Goal: Navigation & Orientation: Find specific page/section

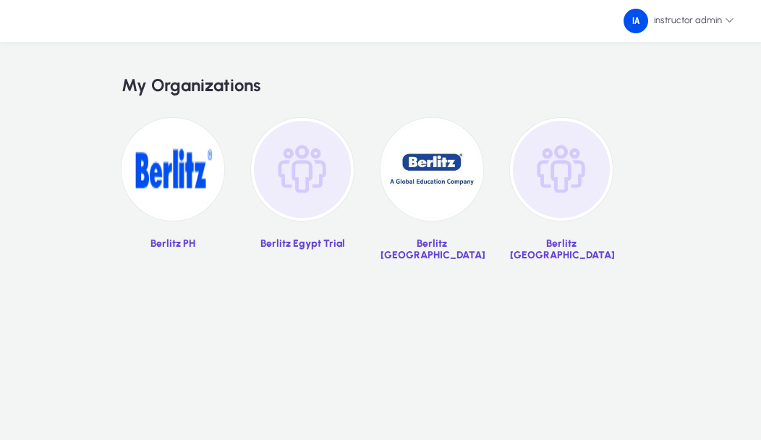
click at [288, 217] on img at bounding box center [302, 169] width 103 height 103
click at [301, 146] on img at bounding box center [302, 169] width 103 height 103
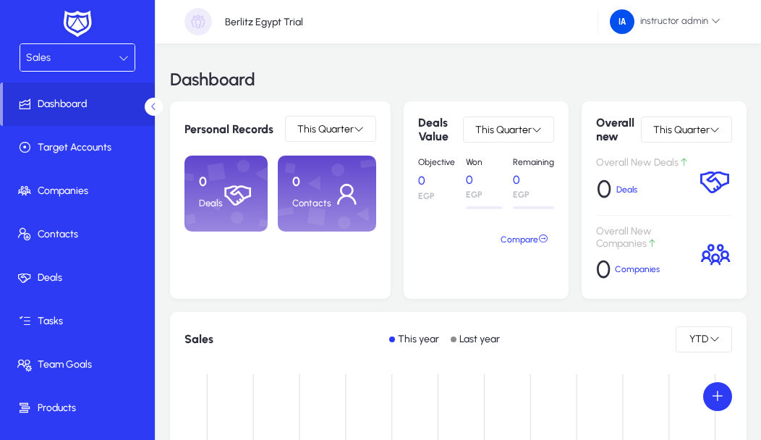
click at [71, 56] on div "Sales" at bounding box center [72, 57] width 93 height 19
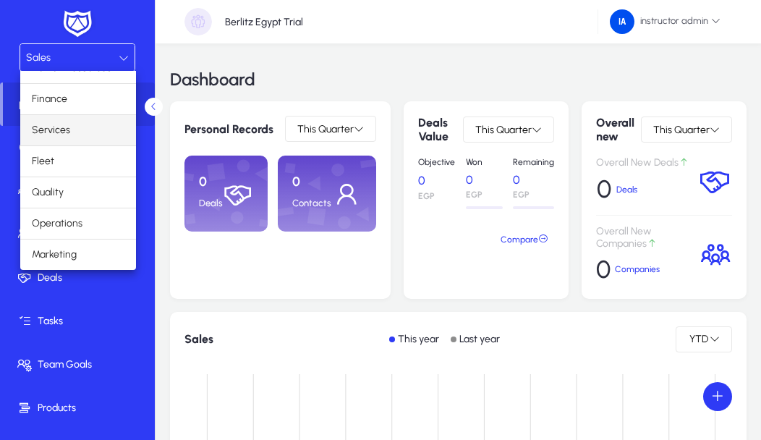
scroll to position [43, 0]
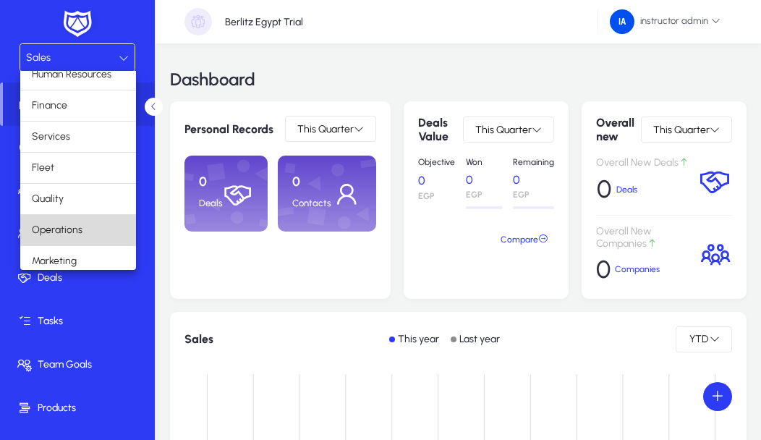
click at [85, 241] on mat-option "Operations" at bounding box center [78, 230] width 116 height 30
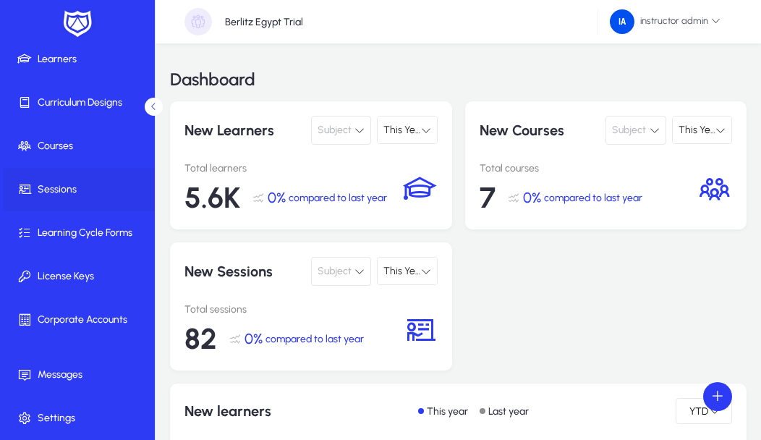
scroll to position [132, 0]
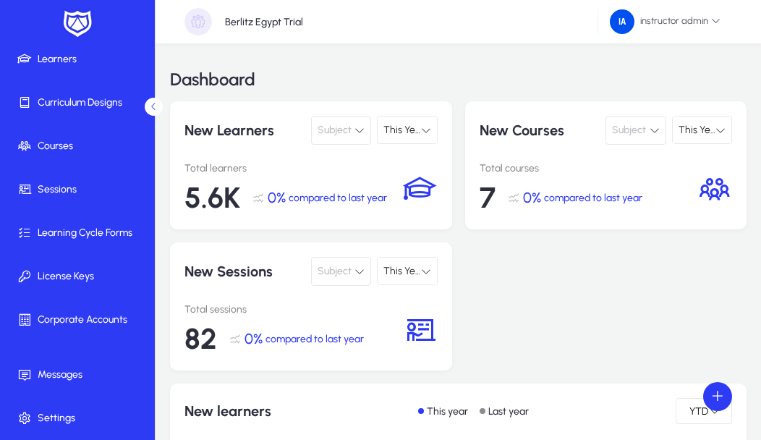
click at [366, 132] on button "Subject" at bounding box center [341, 130] width 60 height 29
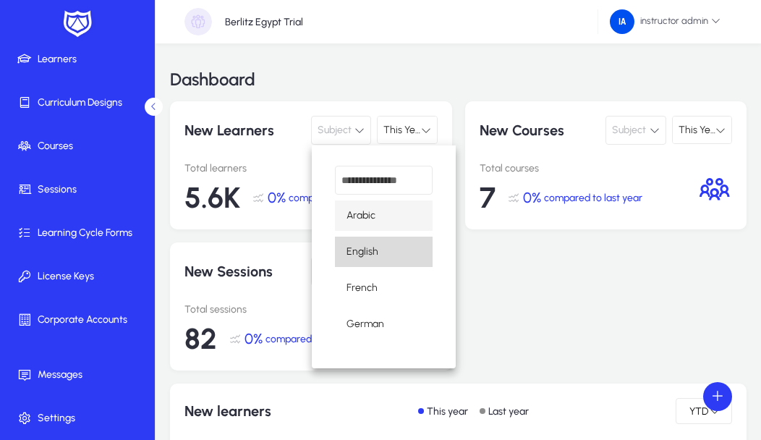
click at [371, 262] on mat-option "English" at bounding box center [384, 252] width 98 height 30
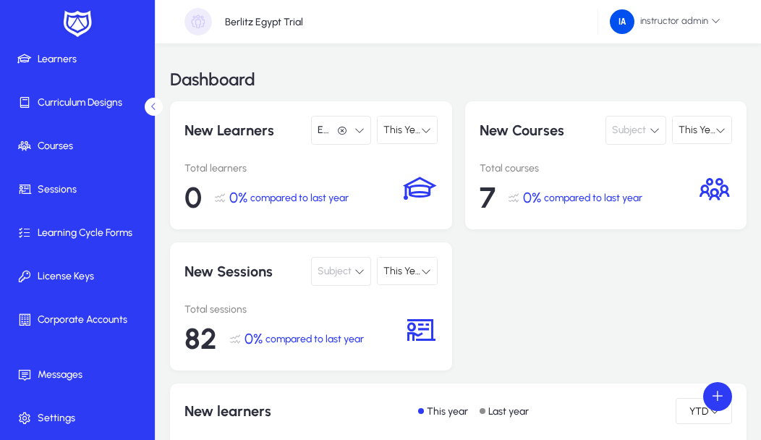
click at [345, 138] on button "English English" at bounding box center [341, 130] width 60 height 29
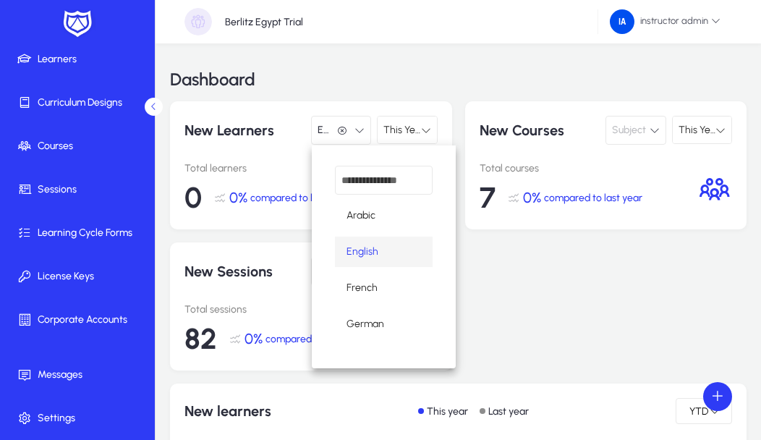
click at [362, 305] on div "Arabic English French German" at bounding box center [384, 256] width 144 height 223
click at [363, 297] on mat-option "French" at bounding box center [384, 288] width 98 height 30
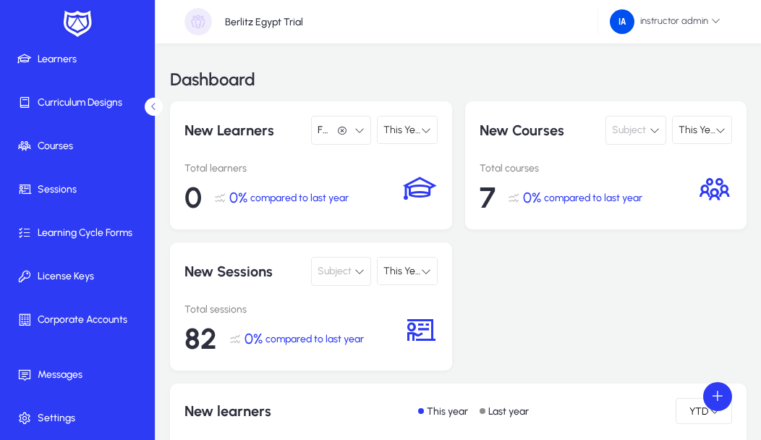
click at [340, 126] on icon "button" at bounding box center [342, 131] width 10 height 10
click at [357, 136] on button "Subject" at bounding box center [341, 130] width 60 height 29
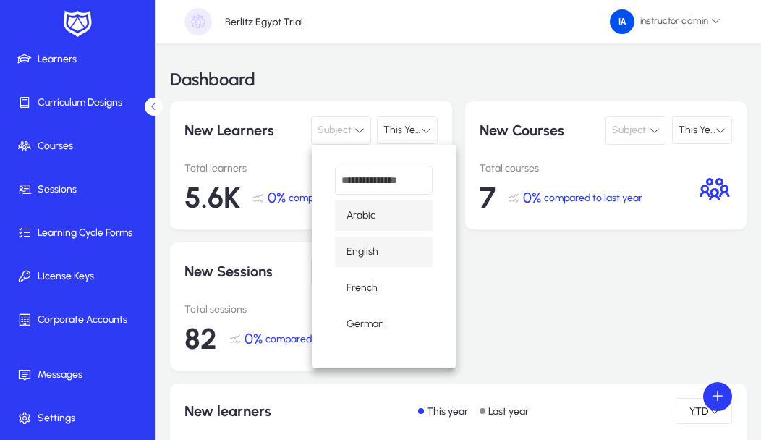
click at [375, 256] on span "English" at bounding box center [363, 251] width 32 height 17
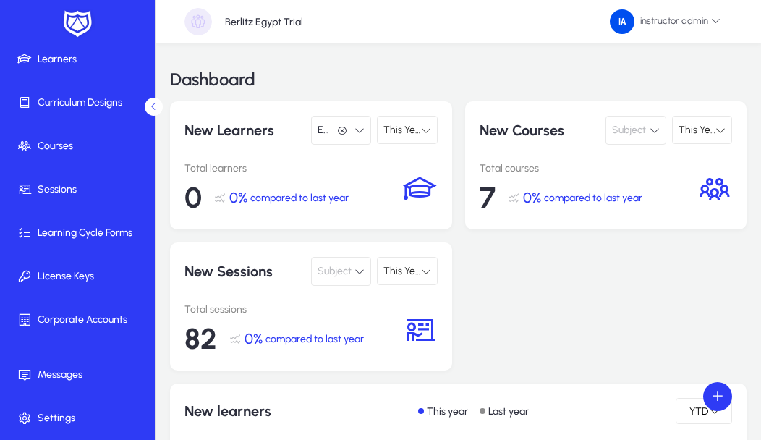
click at [349, 164] on p "Total learners" at bounding box center [294, 168] width 219 height 12
click at [342, 128] on icon "button" at bounding box center [342, 131] width 10 height 10
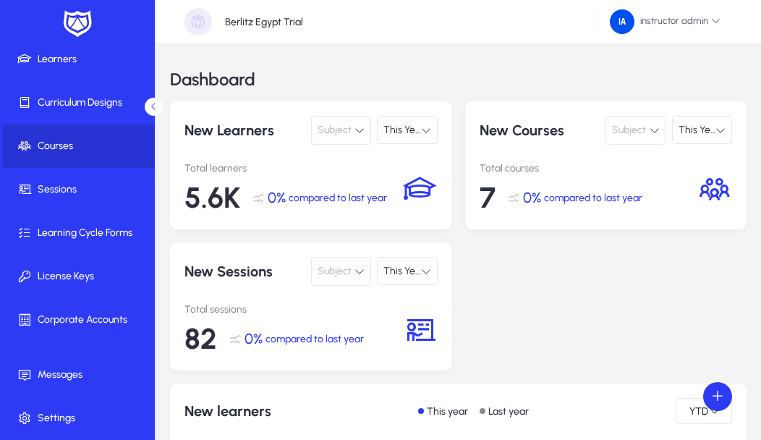
click at [70, 154] on span at bounding box center [80, 146] width 155 height 35
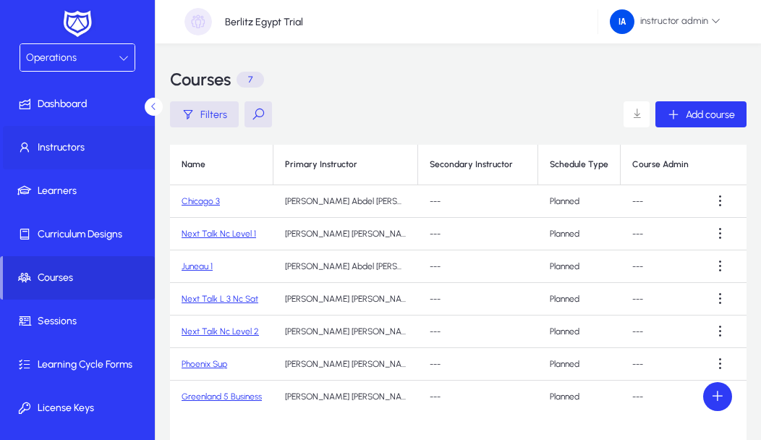
click at [93, 138] on span at bounding box center [80, 147] width 155 height 35
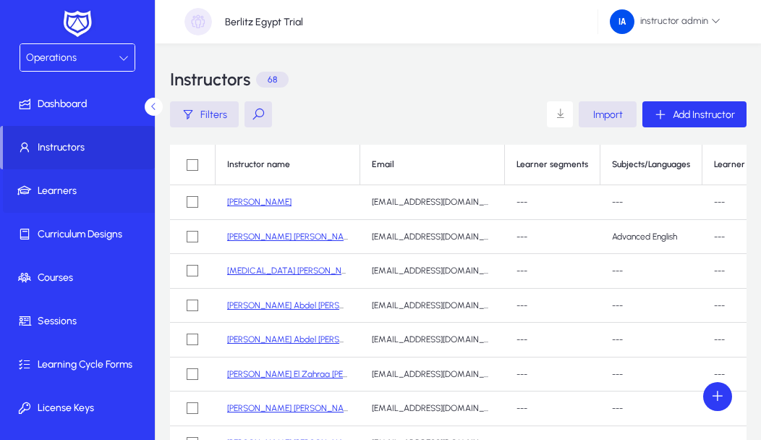
click at [39, 198] on span at bounding box center [80, 191] width 155 height 35
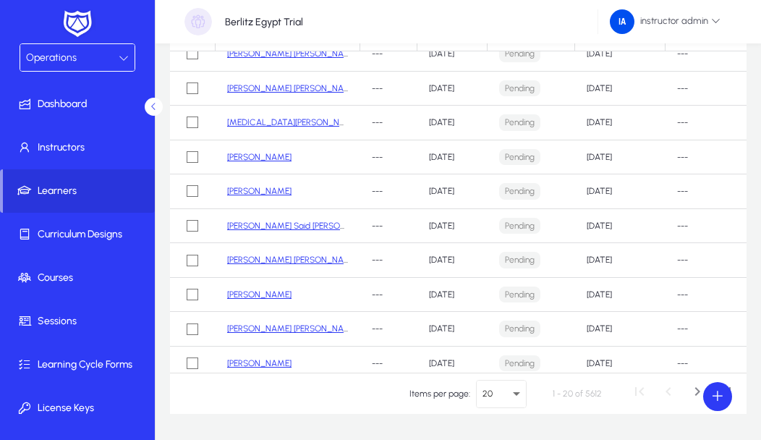
scroll to position [132, 0]
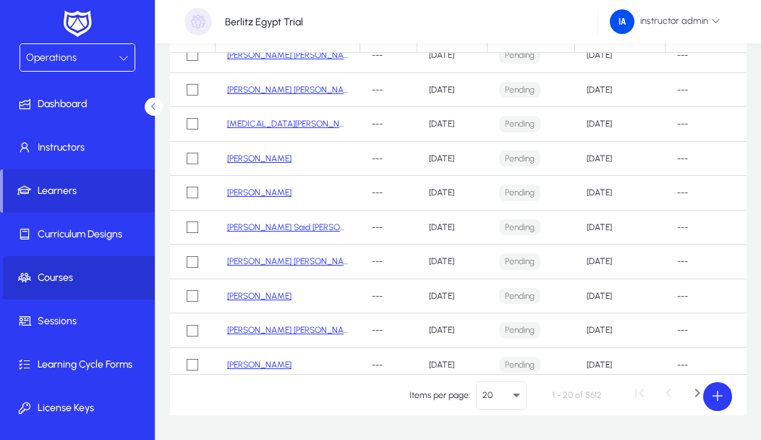
click at [64, 276] on span at bounding box center [80, 278] width 155 height 35
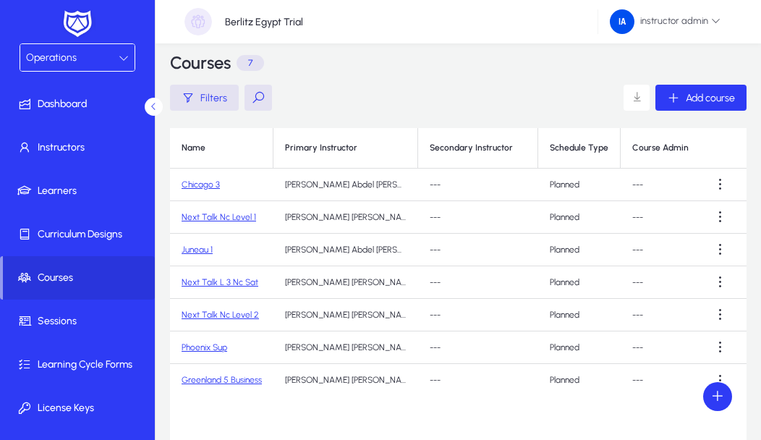
scroll to position [22, 0]
